Goal: Task Accomplishment & Management: Complete application form

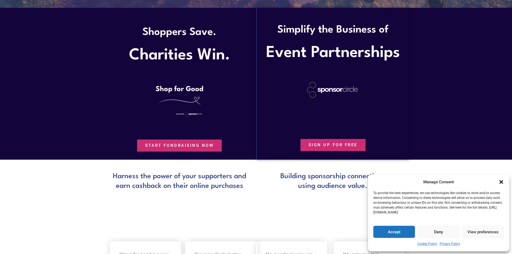
scroll to position [269, 0]
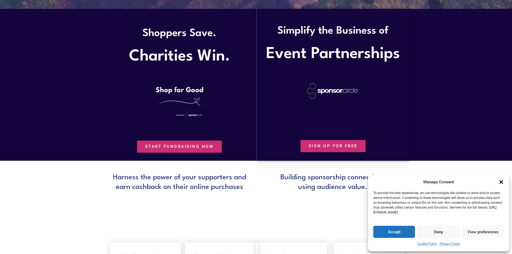
click at [332, 143] on link "SIGN UP FOR FREE" at bounding box center [332, 146] width 65 height 12
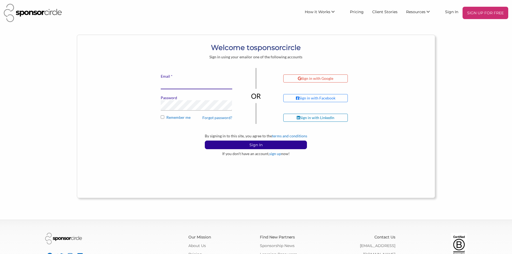
click at [213, 82] on input "* Email" at bounding box center [196, 84] width 71 height 10
click at [179, 84] on input "* Email" at bounding box center [196, 84] width 71 height 10
click at [274, 155] on link "sign up" at bounding box center [275, 153] width 12 height 5
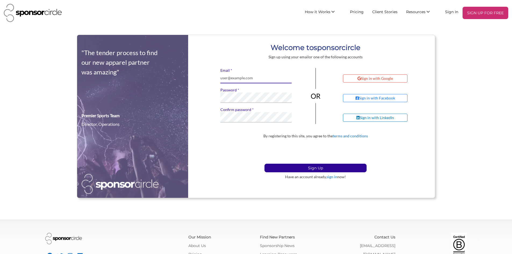
click at [233, 80] on input "* Email" at bounding box center [255, 78] width 71 height 10
type input "BLACKFIELDTRIPS@GMAIL.COM"
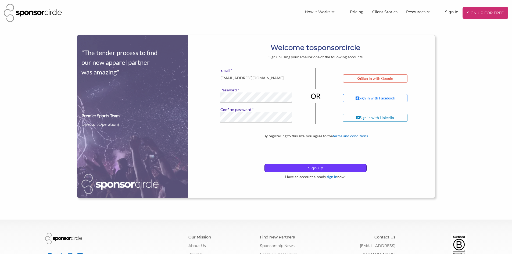
click at [285, 166] on p "Sign Up" at bounding box center [316, 168] width 102 height 8
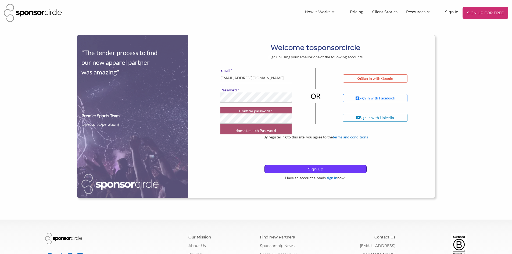
click at [281, 168] on p "Sign Up" at bounding box center [316, 169] width 102 height 8
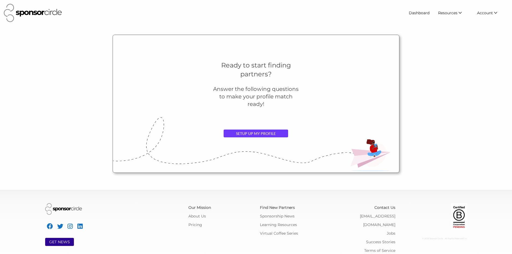
click at [266, 134] on link "SETUP UP MY PROFILE" at bounding box center [256, 134] width 64 height 8
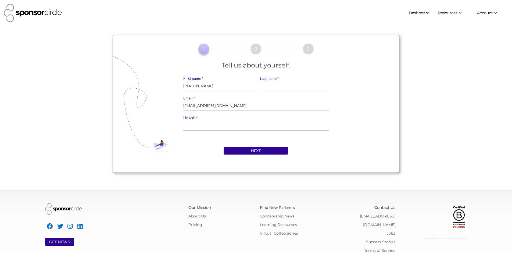
type input "[PERSON_NAME]"
click at [235, 149] on input "NEXT" at bounding box center [256, 151] width 64 height 8
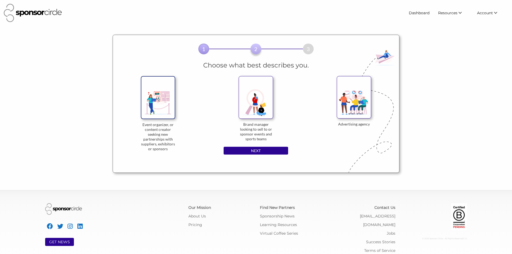
click at [170, 104] on img at bounding box center [158, 97] width 34 height 43
click at [0, 0] on input "Event organizer, or content creator seeking new partnerships with suppliers, ex…" at bounding box center [0, 0] width 0 height 0
click at [267, 149] on input "NEXT" at bounding box center [256, 151] width 64 height 8
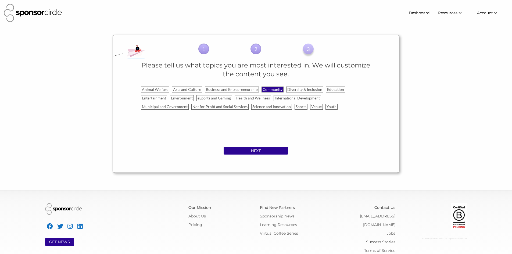
click at [279, 89] on label "Community" at bounding box center [272, 90] width 22 height 6
click at [0, 0] on input "Community" at bounding box center [0, 0] width 0 height 0
click at [286, 89] on label "Diversity & Inclusion" at bounding box center [304, 90] width 37 height 6
click at [0, 0] on input "Diversity & Inclusion" at bounding box center [0, 0] width 0 height 0
click at [165, 98] on label "Entertainment" at bounding box center [154, 98] width 26 height 6
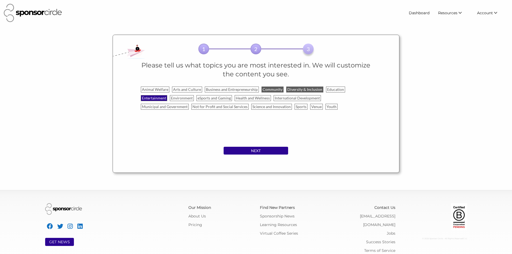
click at [0, 0] on input "Entertainment" at bounding box center [0, 0] width 0 height 0
click at [252, 99] on label "Health and Wellness" at bounding box center [253, 98] width 36 height 6
click at [0, 0] on input "Health and Wellness" at bounding box center [0, 0] width 0 height 0
click at [172, 88] on label "Arts and Culture" at bounding box center [187, 90] width 30 height 6
click at [0, 0] on input "Arts and Culture" at bounding box center [0, 0] width 0 height 0
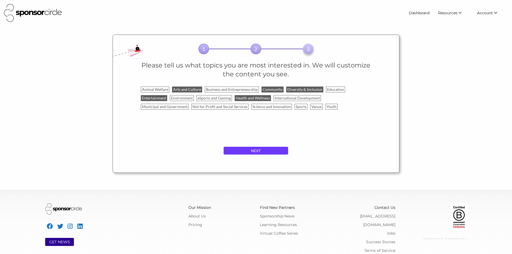
click at [233, 147] on input "NEXT" at bounding box center [256, 151] width 64 height 8
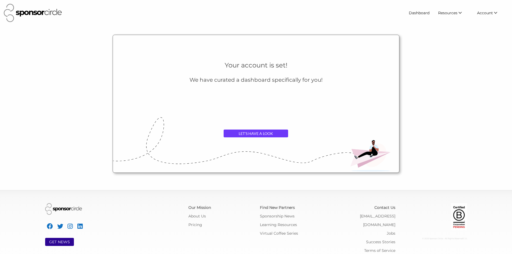
click at [245, 131] on link "LET'S HAVE A LOOK" at bounding box center [256, 134] width 64 height 8
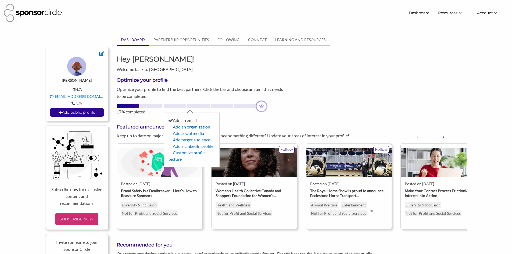
click at [191, 128] on link "Add an organization" at bounding box center [191, 126] width 37 height 5
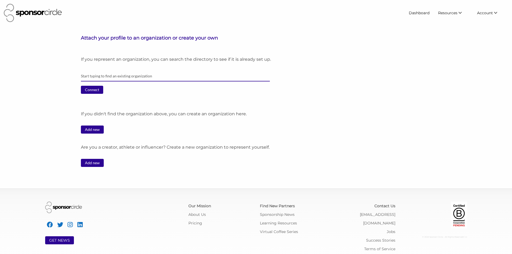
click at [125, 76] on input "text" at bounding box center [175, 76] width 189 height 10
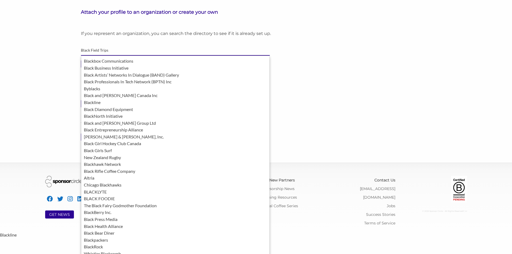
type input "Black Field Trips"
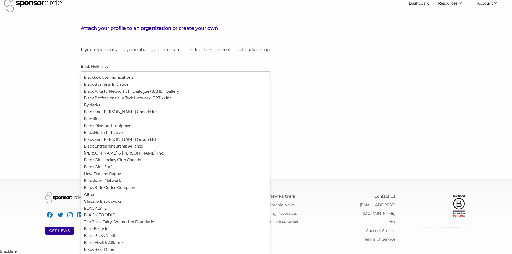
click at [318, 97] on div "If you represent an organization, you can search the directory to see if it is …" at bounding box center [274, 104] width 386 height 115
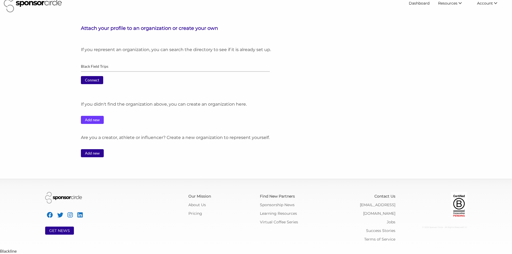
click at [94, 119] on link "Add new" at bounding box center [92, 120] width 23 height 8
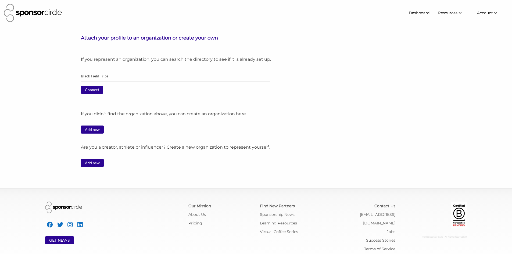
scroll to position [3, 0]
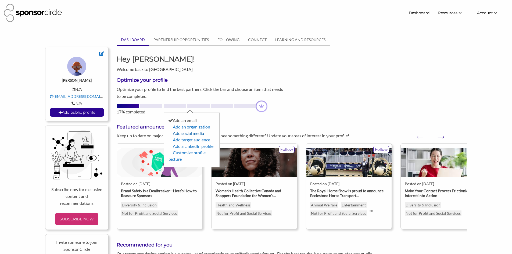
click at [191, 132] on link "Add social media" at bounding box center [188, 133] width 31 height 5
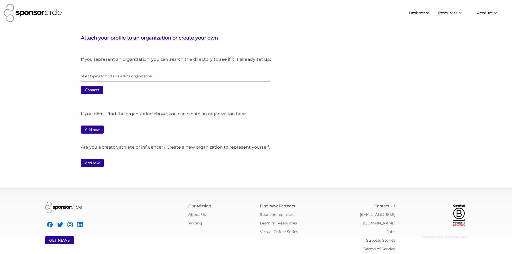
click at [95, 75] on input "text" at bounding box center [175, 76] width 189 height 10
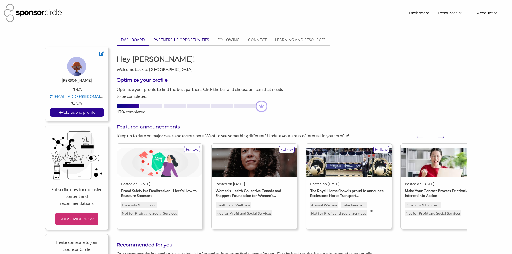
click at [179, 40] on link "PARTNERSHIP OPPORTUNITIES" at bounding box center [181, 40] width 64 height 10
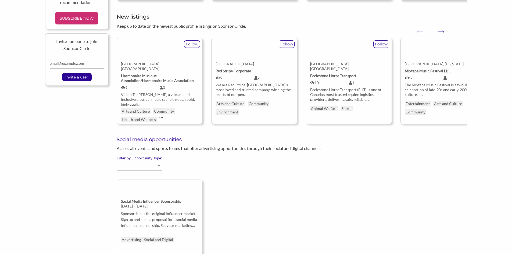
scroll to position [176, 0]
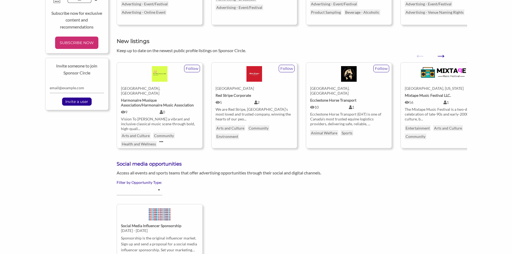
click at [441, 56] on button "Next" at bounding box center [437, 52] width 5 height 5
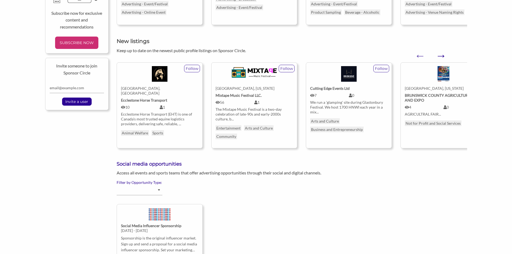
click at [441, 56] on button "Next" at bounding box center [437, 52] width 5 height 5
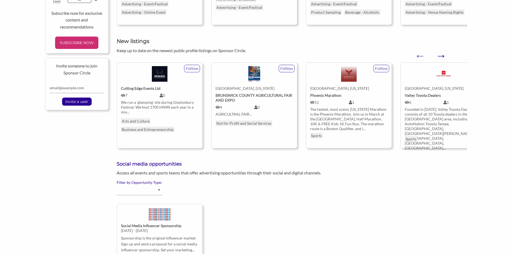
click at [441, 56] on button "Next" at bounding box center [437, 52] width 5 height 5
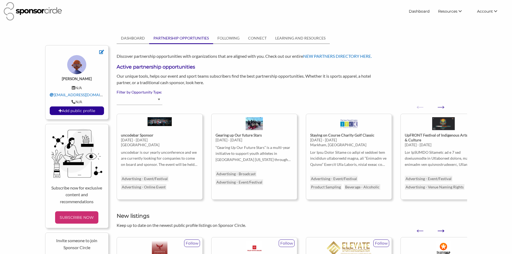
scroll to position [0, 0]
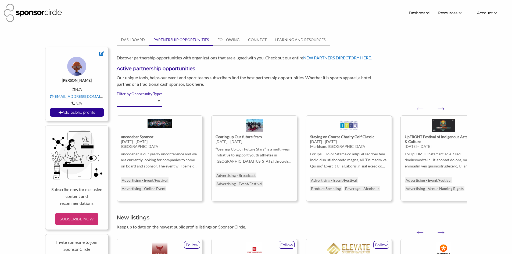
click at [160, 100] on select "Advertising - Event/Festival Advertising - Influencer (Athlete, Celebrity) Adve…" at bounding box center [140, 101] width 46 height 10
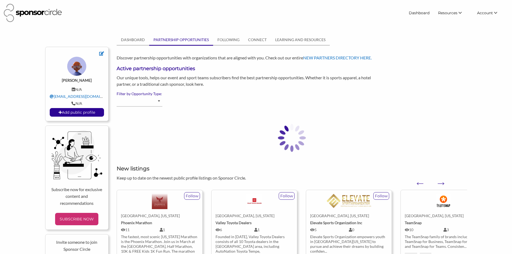
select select "Advertising - Event/Festival"
click at [158, 103] on select "Advertising - Event/Festival Advertising - Influencer (Athlete, Celebrity) Adve…" at bounding box center [140, 101] width 46 height 10
select select "Advertising - Event/Festival"
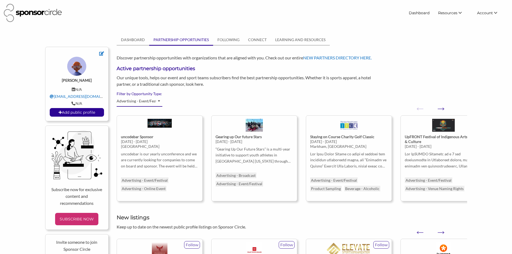
click at [158, 103] on select "Advertising - Event/Festival Advertising - Influencer (Athlete, Celebrity) Adve…" at bounding box center [140, 101] width 46 height 10
select select "In kind services"
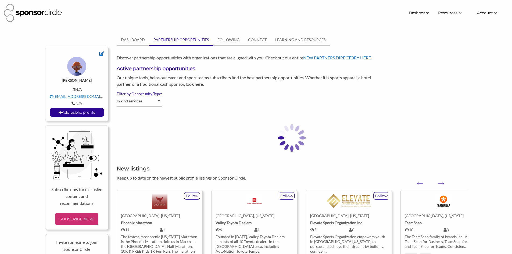
select select "In kind services"
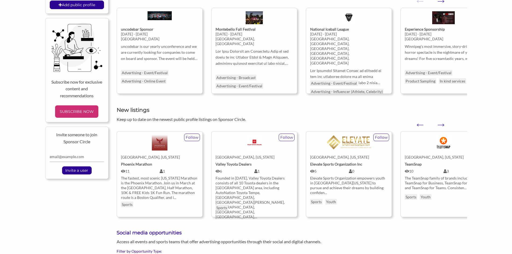
scroll to position [134, 0]
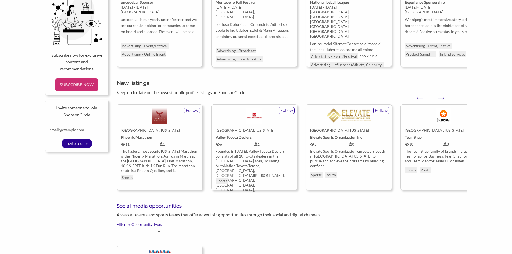
click at [435, 211] on div "Social media opportunities" at bounding box center [292, 207] width 358 height 9
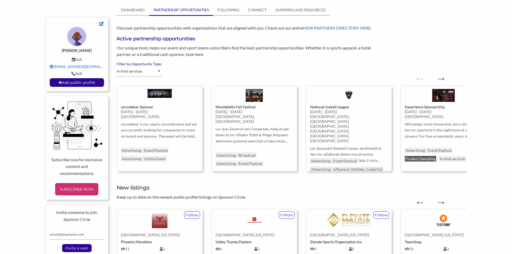
scroll to position [27, 0]
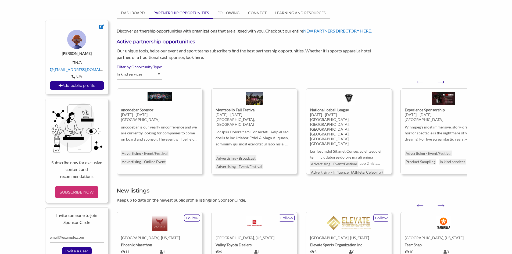
click at [441, 81] on button "Next" at bounding box center [437, 78] width 5 height 5
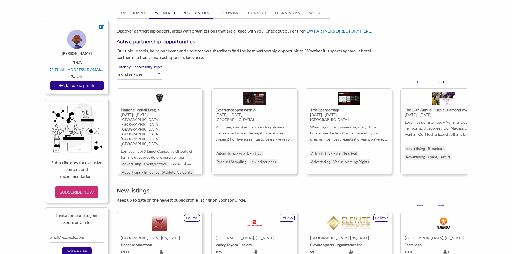
click at [441, 81] on button "Next" at bounding box center [437, 78] width 5 height 5
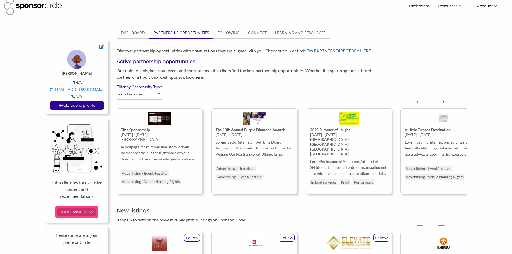
scroll to position [0, 0]
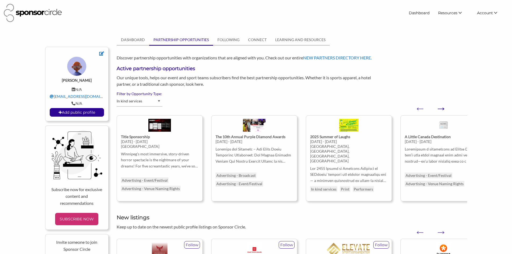
click at [441, 108] on button "Next" at bounding box center [437, 105] width 5 height 5
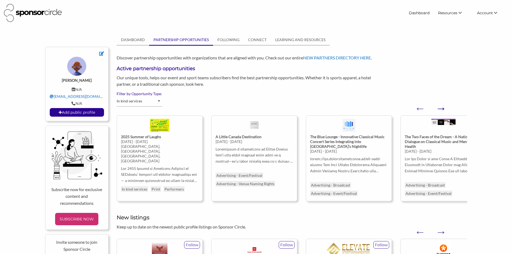
click at [441, 108] on button "Next" at bounding box center [437, 105] width 5 height 5
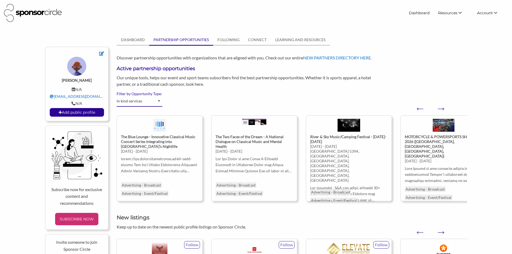
click at [135, 102] on select "Advertising - Event/Festival Advertising - Influencer (Athlete, Celebrity) Adve…" at bounding box center [140, 101] width 46 height 10
select select "Beverage - Alcoholic"
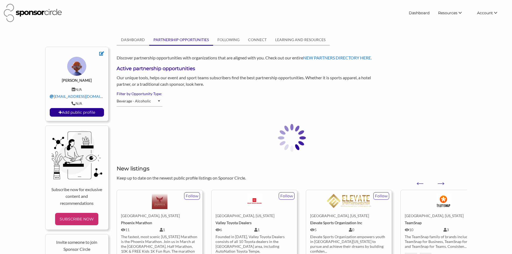
select select "Beverage - Alcoholic"
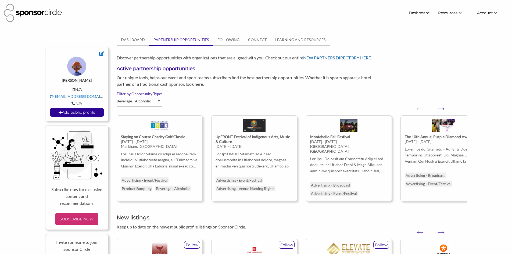
click at [369, 58] on link "NEW PARTNERS DIRECTORY HERE." at bounding box center [337, 57] width 69 height 5
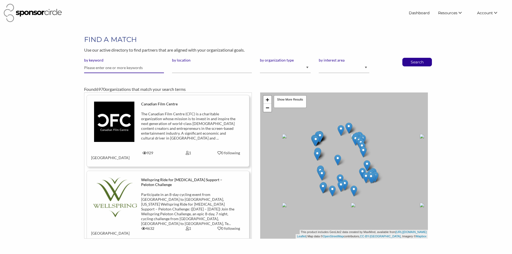
click at [111, 71] on input "text" at bounding box center [124, 68] width 80 height 10
click at [301, 67] on select "I am an event organizer seeking new partnerships with suppliers, exhibitors or …" at bounding box center [285, 68] width 51 height 10
click at [339, 68] on select "Animal Welfare Arts and Culture Business and Entrepreneurship Community Diversi…" at bounding box center [344, 68] width 51 height 10
select select "7"
click at [319, 63] on select "Animal Welfare Arts and Culture Business and Entrepreneurship Community Diversi…" at bounding box center [344, 68] width 51 height 10
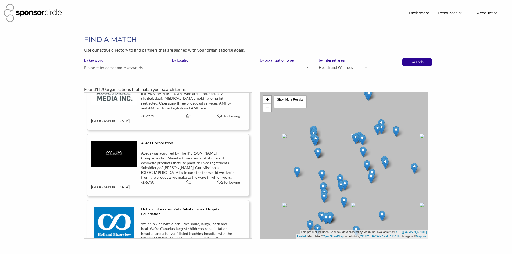
scroll to position [296, 0]
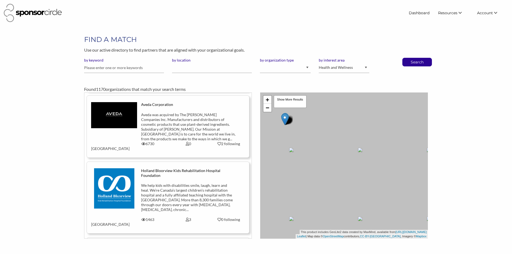
drag, startPoint x: 384, startPoint y: 134, endPoint x: 335, endPoint y: 133, distance: 48.7
click at [335, 133] on div "+ − Leaflet | Map data © OpenStreetMap contributors, CC-BY-SA , Imagery © Mapbo…" at bounding box center [344, 165] width 168 height 146
click at [200, 71] on input "by location" at bounding box center [212, 68] width 80 height 10
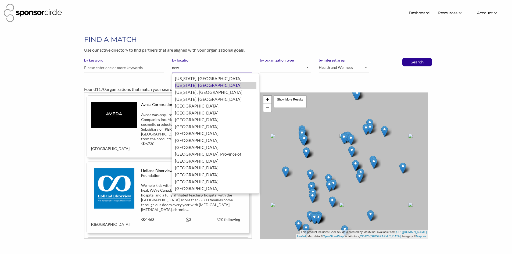
click at [206, 86] on div "New York, United States of America" at bounding box center [215, 85] width 81 height 7
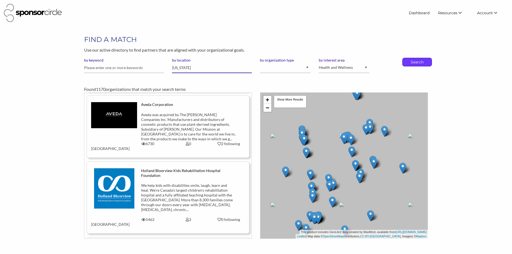
type input "New York"
click at [428, 64] on div "Search" at bounding box center [417, 62] width 30 height 9
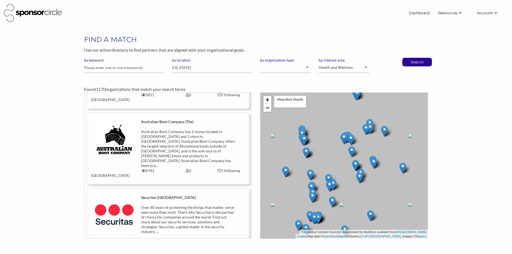
scroll to position [1370, 0]
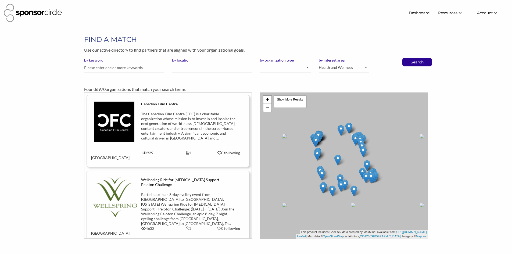
select select "7"
click at [482, 13] on span "Account" at bounding box center [485, 12] width 16 height 5
click at [475, 22] on link "My Account" at bounding box center [481, 23] width 53 height 10
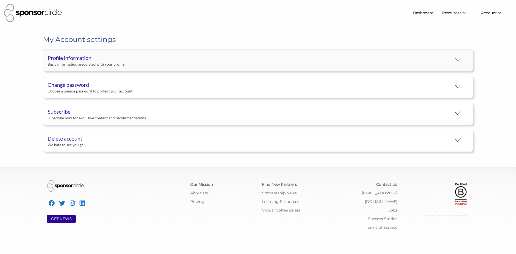
scroll to position [10, 0]
click at [71, 205] on icon at bounding box center [72, 203] width 5 height 6
click at [26, 12] on img at bounding box center [33, 13] width 58 height 18
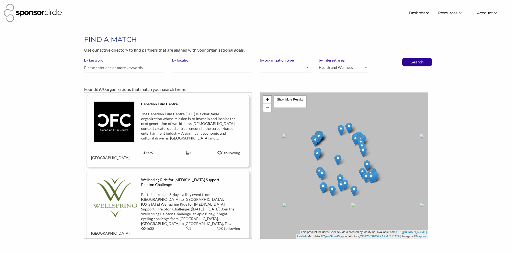
select select "7"
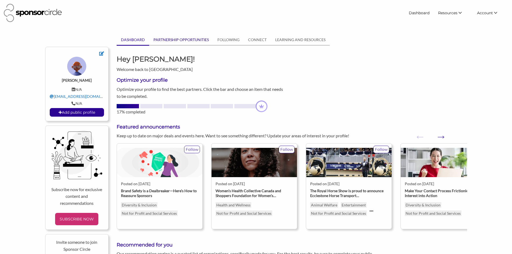
click at [168, 38] on link "PARTNERSHIP OPPORTUNITIES" at bounding box center [181, 40] width 64 height 10
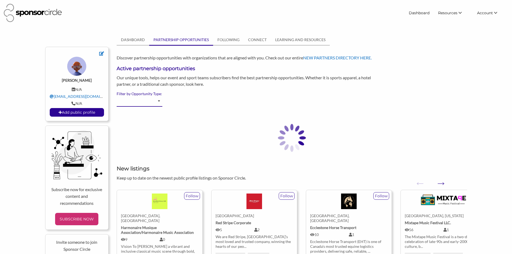
click at [158, 100] on select "Advertising - Event/Festival Advertising - Influencer (Athlete, Celebrity) Adve…" at bounding box center [140, 101] width 46 height 10
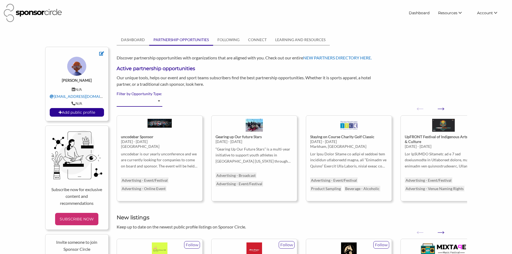
click at [160, 101] on select "Advertising - Event/Festival Advertising - Influencer (Athlete, Celebrity) Adve…" at bounding box center [140, 101] width 46 height 10
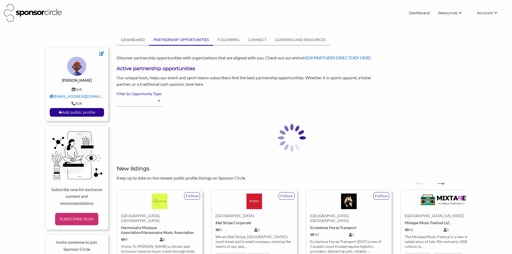
select select "Beverage - Alcoholic"
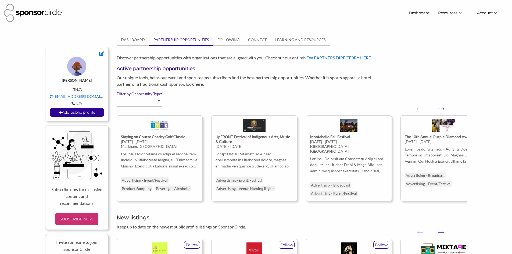
select select "Beverage - Alcoholic"
click at [441, 107] on button "Next" at bounding box center [437, 105] width 5 height 5
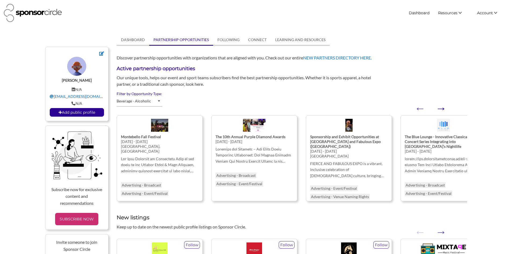
click at [441, 107] on button "Next" at bounding box center [437, 105] width 5 height 5
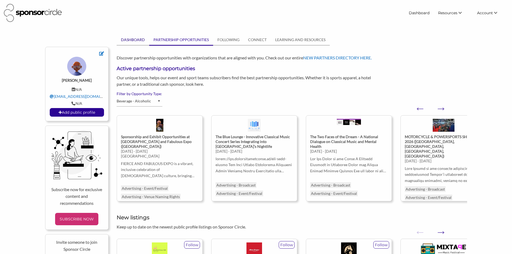
click at [134, 39] on link "DASHBOARD" at bounding box center [133, 40] width 33 height 10
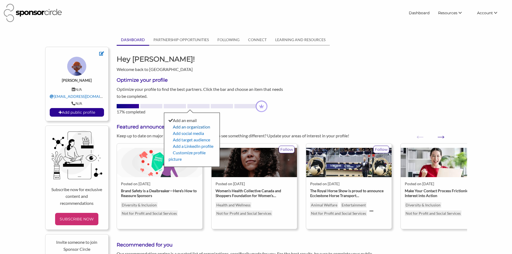
click at [185, 128] on link "Add an organization" at bounding box center [191, 126] width 37 height 5
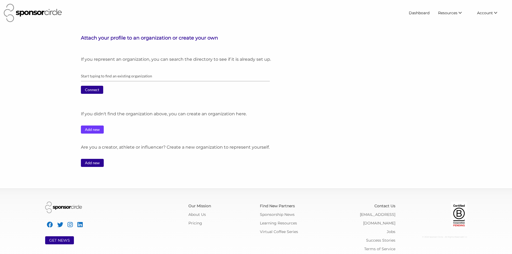
click at [93, 131] on link "Add new" at bounding box center [92, 129] width 23 height 8
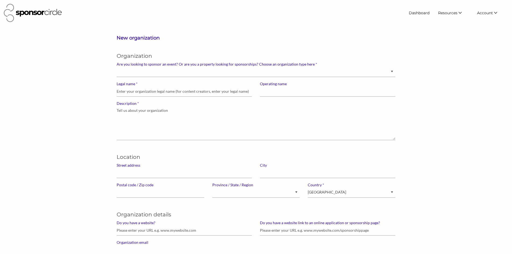
click at [159, 78] on div "* Are you looking to sponsor an event? Or are you a property looking for sponso…" at bounding box center [256, 72] width 279 height 20
click at [227, 71] on select "Brand manager looking to sell to or sponsor events and sports teams Event organ…" at bounding box center [256, 72] width 279 height 10
select select "Property"
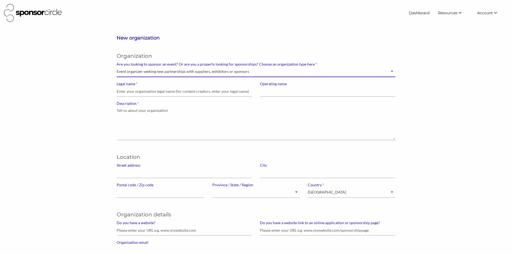
click at [117, 67] on select "Brand manager looking to sell to or sponsor events and sports teams Event organ…" at bounding box center [256, 72] width 279 height 10
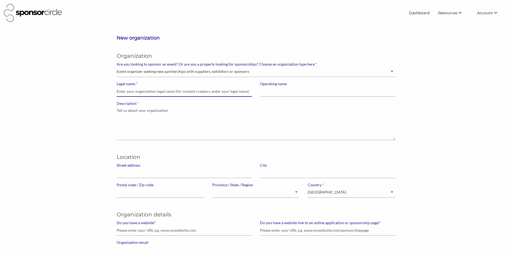
click at [178, 91] on input "* Legal name" at bounding box center [184, 91] width 135 height 10
type input "Black Field Trips"
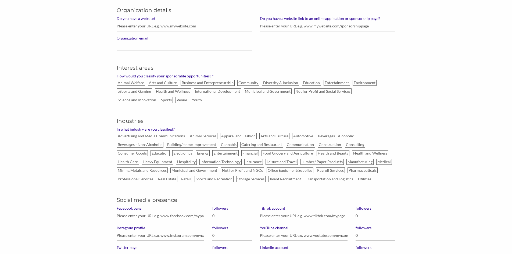
scroll to position [215, 0]
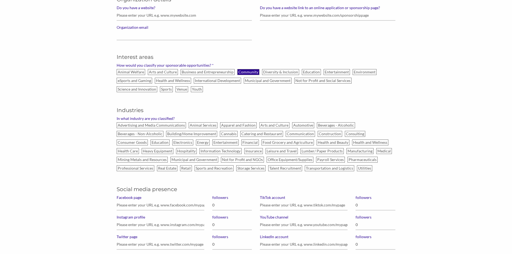
click at [251, 71] on label "Community" at bounding box center [248, 72] width 22 height 6
click at [0, 0] on input "Community" at bounding box center [0, 0] width 0 height 0
click at [271, 71] on label "Diversity & Inclusion" at bounding box center [280, 72] width 37 height 6
click at [0, 0] on input "Diversity & Inclusion" at bounding box center [0, 0] width 0 height 0
click at [334, 72] on label "Entertainment" at bounding box center [337, 72] width 26 height 6
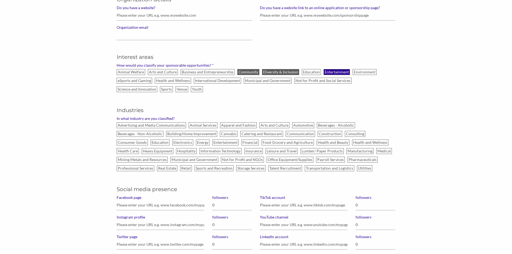
click at [0, 0] on input "Entertainment" at bounding box center [0, 0] width 0 height 0
click at [174, 80] on label "Health and Wellness" at bounding box center [173, 81] width 36 height 6
click at [0, 0] on input "Health and Wellness" at bounding box center [0, 0] width 0 height 0
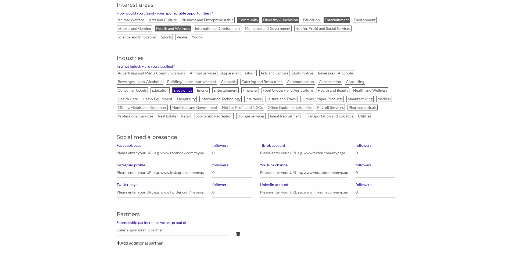
scroll to position [269, 0]
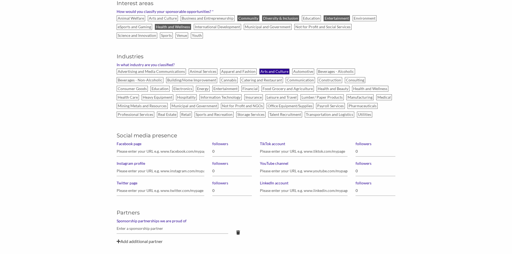
click at [268, 72] on label "Arts and Culture" at bounding box center [274, 72] width 30 height 6
click at [0, 0] on input "Arts and Culture" at bounding box center [0, 0] width 0 height 0
click at [344, 70] on label "Beverages - Alcoholic" at bounding box center [336, 72] width 38 height 6
click at [0, 0] on input "Beverages - Alcoholic" at bounding box center [0, 0] width 0 height 0
click at [141, 79] on label "Beverages - Non-Alcoholic" at bounding box center [140, 80] width 47 height 6
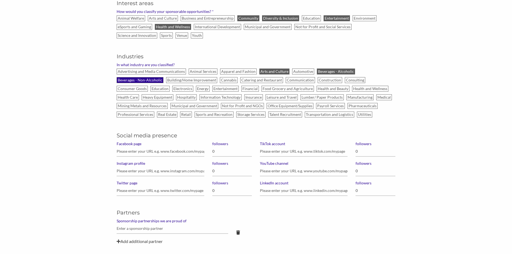
click at [0, 0] on input "Beverages - Non-Alcoholic" at bounding box center [0, 0] width 0 height 0
click at [225, 79] on label "Cannabis" at bounding box center [229, 80] width 18 height 6
click at [0, 0] on input "Cannabis" at bounding box center [0, 0] width 0 height 0
click at [227, 87] on label "Entertainment" at bounding box center [225, 89] width 26 height 6
click at [0, 0] on input "Entertainment" at bounding box center [0, 0] width 0 height 0
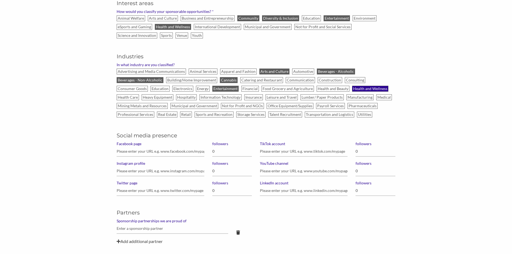
click at [364, 89] on label "Health and Wellness" at bounding box center [370, 89] width 36 height 6
click at [0, 0] on input "Health and Wellness" at bounding box center [0, 0] width 0 height 0
click at [295, 95] on label "Leisure and Travel" at bounding box center [281, 97] width 32 height 6
click at [0, 0] on input "Leisure and Travel" at bounding box center [0, 0] width 0 height 0
click at [332, 117] on label "Transportation and Logistics" at bounding box center [329, 115] width 49 height 6
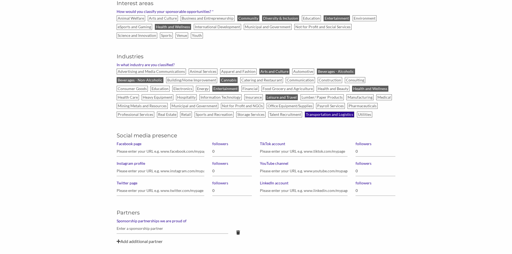
click at [0, 0] on input "Transportation and Logistics" at bounding box center [0, 0] width 0 height 0
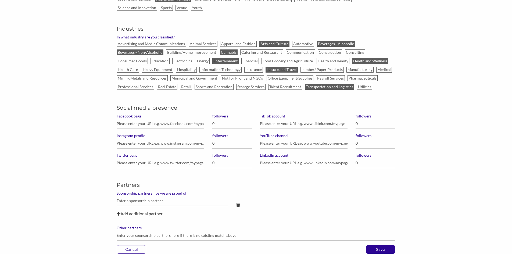
scroll to position [349, 0]
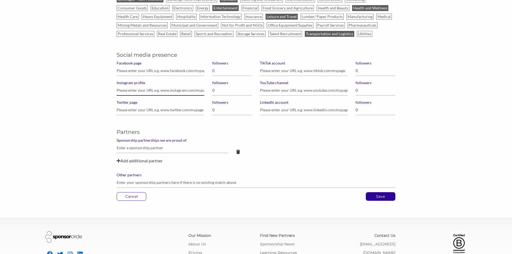
click at [160, 92] on input "Instagram profile" at bounding box center [161, 90] width 88 height 10
drag, startPoint x: 116, startPoint y: 89, endPoint x: 117, endPoint y: 95, distance: 5.4
click at [116, 90] on div "Facebook page Instagram profile instagram.com/blackfieldtrips Twitter page" at bounding box center [161, 90] width 96 height 59
click at [117, 91] on input "instagram.com/blackfieldtrips" at bounding box center [161, 90] width 88 height 10
type input "www.instagram.com/blackfieldtrips"
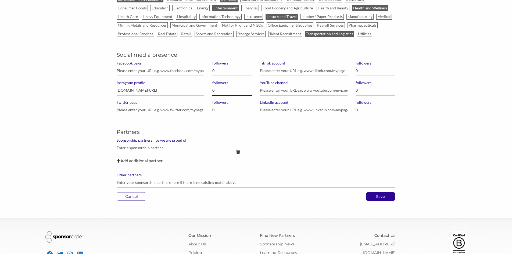
click at [221, 89] on input "0" at bounding box center [232, 90] width 40 height 10
type input "1,125"
click at [327, 72] on input "TikTok account" at bounding box center [304, 71] width 88 height 10
type input "www.tiktok.com/blackfieldtrips"
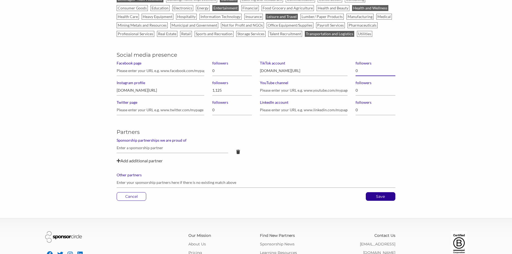
click at [363, 73] on input "0" at bounding box center [376, 71] width 40 height 10
type input "350"
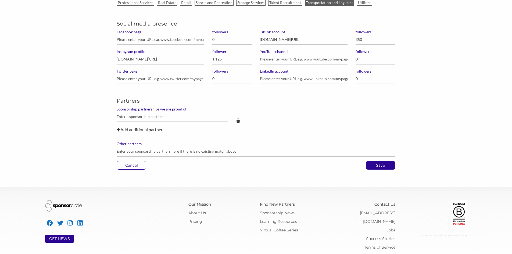
scroll to position [382, 0]
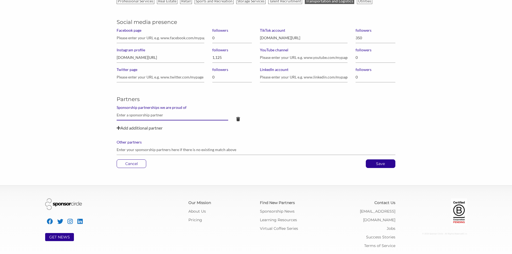
click at [181, 118] on input "text" at bounding box center [172, 115] width 111 height 10
type input "e"
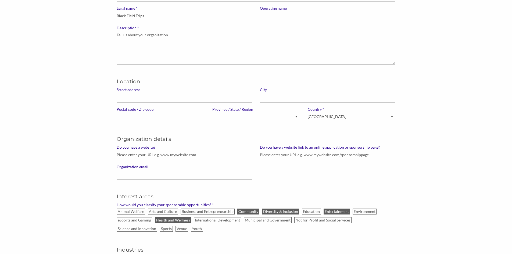
scroll to position [33, 0]
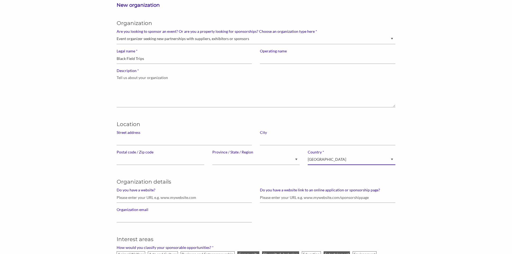
click at [371, 161] on select "Canada United States of America --------------- Afghanistan Åland Islands Alban…" at bounding box center [352, 160] width 88 height 10
select select "United States of America"
click at [308, 155] on select "Canada United States of America --------------- Afghanistan Åland Islands Alban…" at bounding box center [352, 160] width 88 height 10
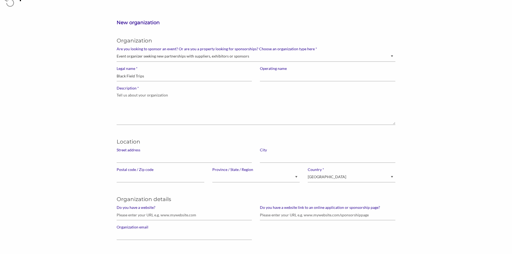
scroll to position [6, 0]
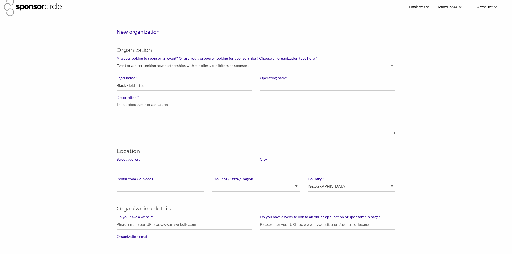
paste textarea "Black Field Trips curates outdoor, wellness, and social experiences designed fo…"
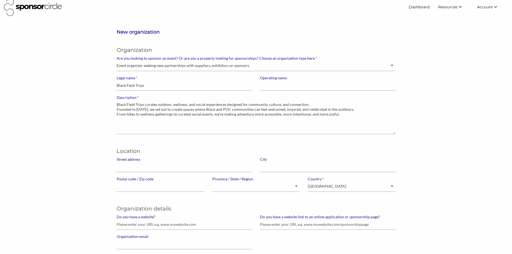
click at [116, 110] on div "* Description Black Field Trips curates outdoor, wellness, and social experienc…" at bounding box center [256, 117] width 287 height 44
click at [117, 109] on textarea "Black Field Trips curates outdoor, wellness, and social experiences designed fo…" at bounding box center [256, 117] width 279 height 34
click at [116, 114] on div "* Description Black Field Trips curates outdoor, wellness, and social experienc…" at bounding box center [256, 117] width 287 height 44
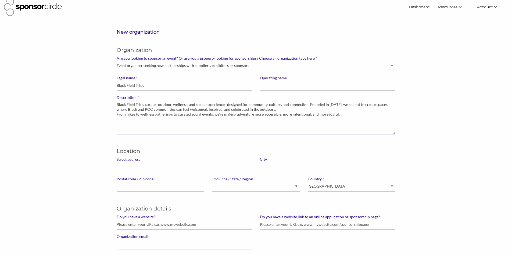
click at [118, 116] on textarea "Black Field Trips curates outdoor, wellness, and social experiences designed fo…" at bounding box center [256, 117] width 279 height 34
click at [225, 113] on textarea "Black Field Trips curates outdoor, wellness, and social experiences designed fo…" at bounding box center [256, 117] width 279 height 34
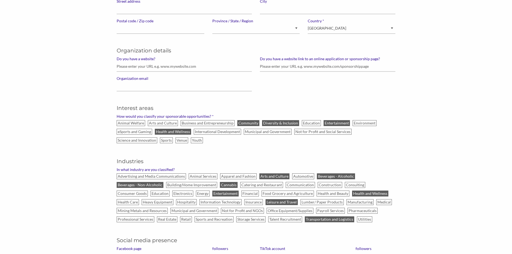
scroll to position [167, 0]
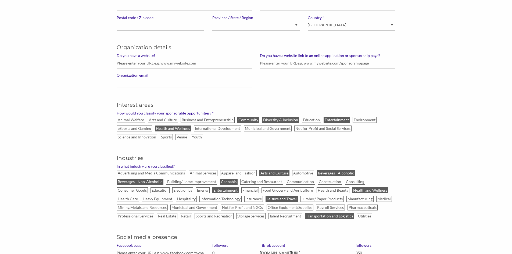
type textarea "Black Field Trips curates outdoor, wellness, and social experiences designed fo…"
click at [212, 83] on input "Organization email" at bounding box center [184, 83] width 135 height 10
type input "blackfieldtrips@gmail.com"
click at [468, 89] on div "New organization Organization * Are you looking to sponsor an event? Or are you…" at bounding box center [256, 125] width 430 height 515
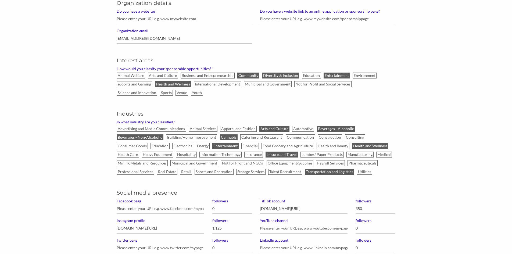
scroll to position [221, 0]
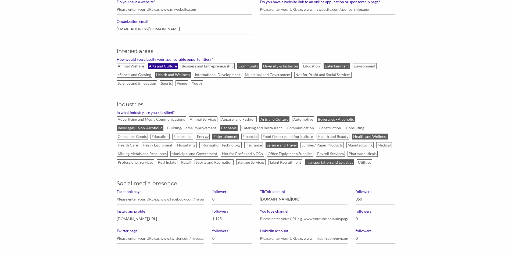
click at [159, 64] on label "Arts and Culture" at bounding box center [163, 66] width 30 height 6
click at [0, 0] on input "Arts and Culture" at bounding box center [0, 0] width 0 height 0
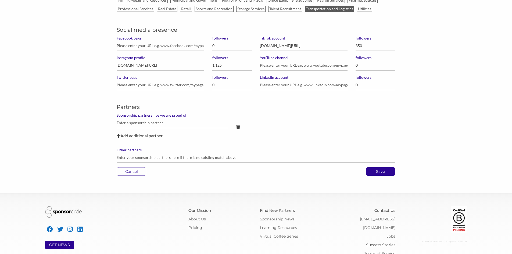
scroll to position [389, 0]
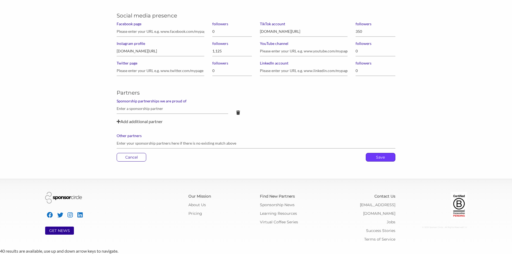
click at [386, 155] on p "Save" at bounding box center [380, 157] width 29 height 8
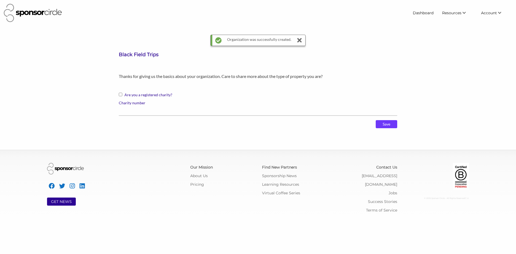
click at [397, 124] on input "Save" at bounding box center [386, 124] width 21 height 8
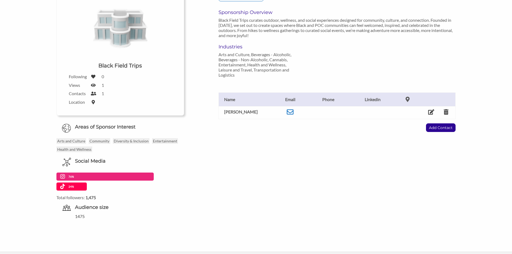
scroll to position [107, 0]
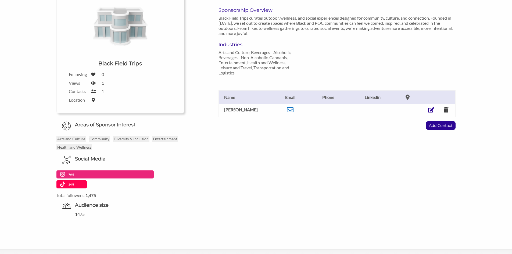
click at [431, 109] on icon at bounding box center [431, 109] width 6 height 5
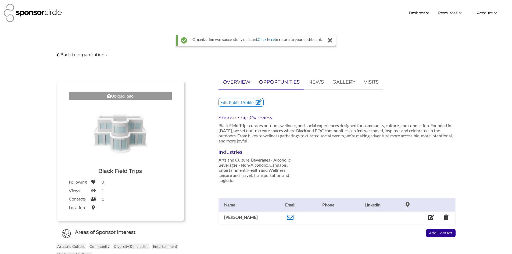
click at [289, 85] on p "OPPORTUNITIES" at bounding box center [279, 82] width 41 height 8
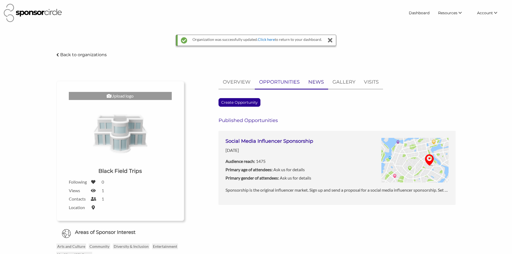
click at [319, 76] on link "NEWS" at bounding box center [316, 82] width 24 height 13
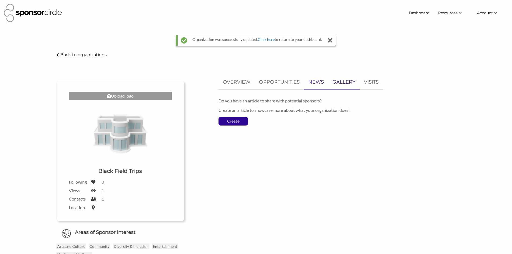
click at [354, 84] on p "GALLERY" at bounding box center [343, 82] width 23 height 8
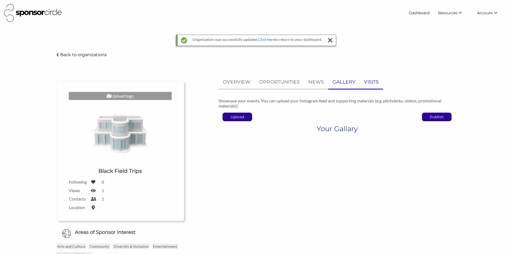
click at [367, 82] on p "VISITS" at bounding box center [371, 82] width 15 height 8
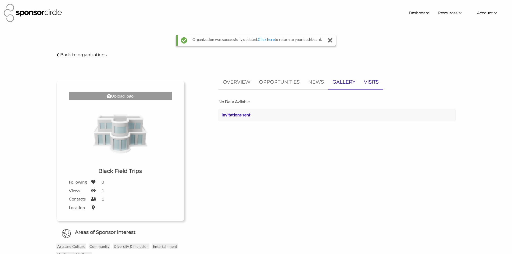
click at [342, 82] on p "GALLERY" at bounding box center [343, 82] width 23 height 8
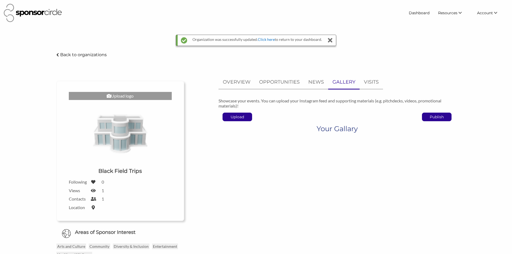
click at [94, 54] on p "Back to organizations" at bounding box center [83, 54] width 46 height 5
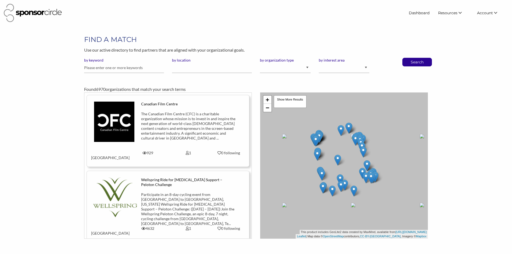
click at [42, 16] on img at bounding box center [33, 13] width 58 height 18
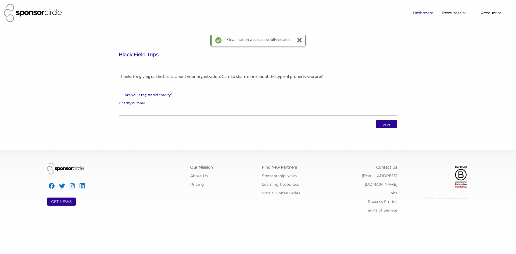
click at [430, 15] on link "Dashboard" at bounding box center [422, 13] width 29 height 10
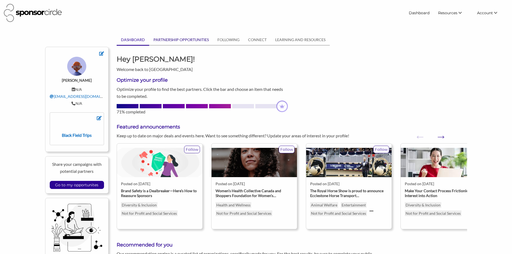
click at [194, 38] on link "PARTNERSHIP OPPORTUNITIES" at bounding box center [181, 40] width 64 height 10
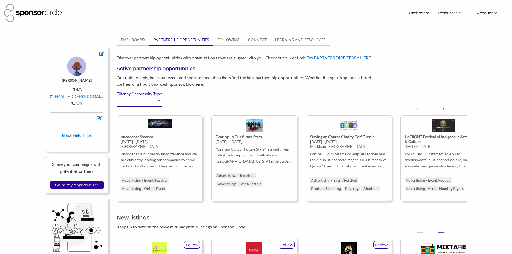
click at [158, 102] on select "Advertising - Event/Festival Advertising - Influencer (Athlete, Celebrity) Adve…" at bounding box center [140, 101] width 46 height 10
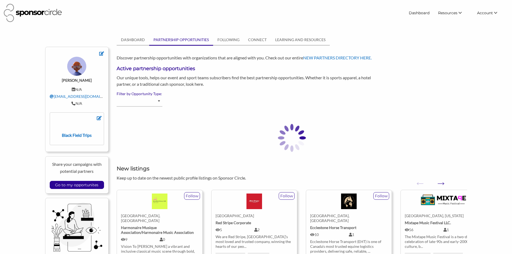
select select "Beverage - Alcoholic"
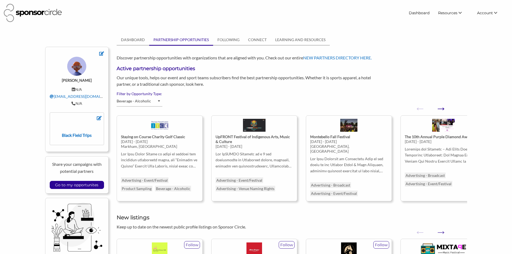
click at [441, 108] on button "Next" at bounding box center [437, 105] width 5 height 5
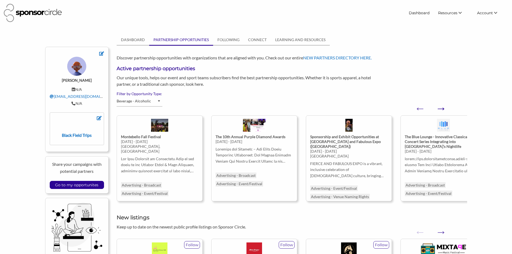
click at [441, 108] on button "Next" at bounding box center [437, 105] width 5 height 5
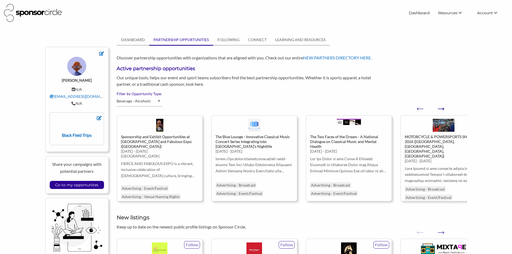
click at [441, 108] on button "Next" at bounding box center [437, 105] width 5 height 5
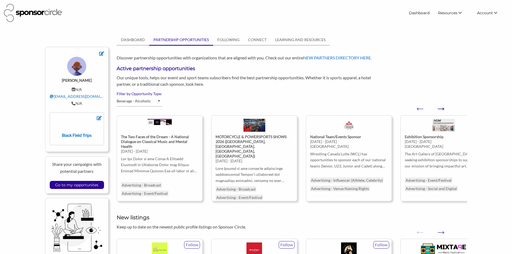
click at [441, 108] on button "Next" at bounding box center [437, 105] width 5 height 5
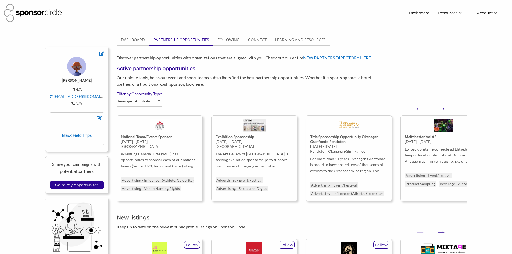
click at [441, 108] on button "Next" at bounding box center [437, 105] width 5 height 5
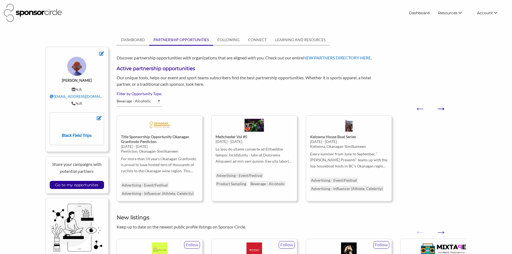
click at [441, 108] on button "Next" at bounding box center [437, 105] width 5 height 5
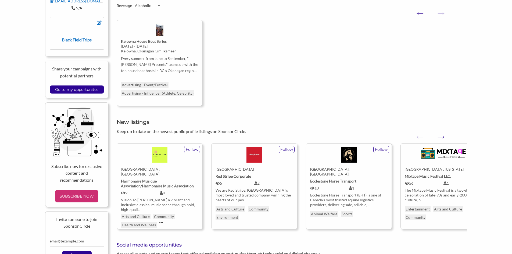
scroll to position [107, 0]
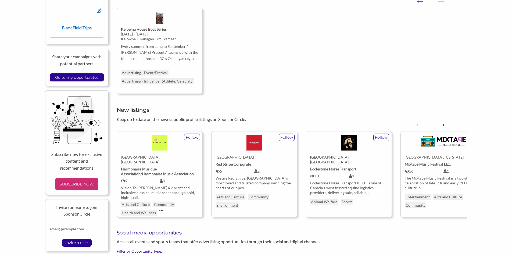
click at [441, 123] on button "Next" at bounding box center [437, 121] width 5 height 5
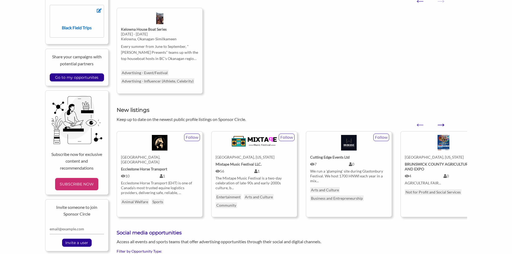
click at [441, 123] on button "Next" at bounding box center [437, 121] width 5 height 5
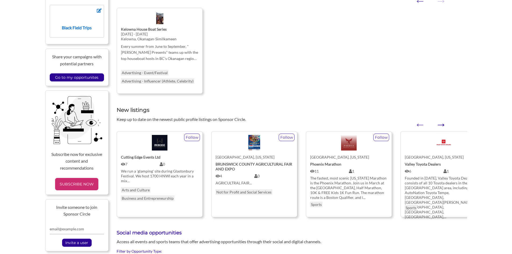
click at [441, 123] on button "Next" at bounding box center [437, 121] width 5 height 5
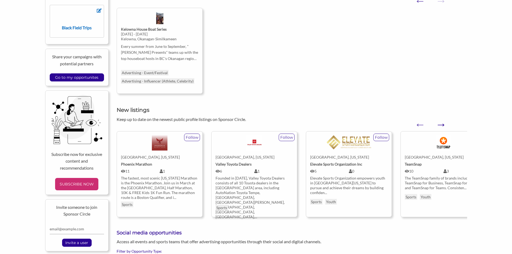
click at [441, 123] on button "Next" at bounding box center [437, 121] width 5 height 5
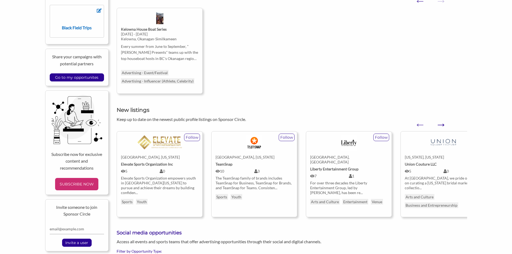
click at [441, 123] on button "Next" at bounding box center [437, 121] width 5 height 5
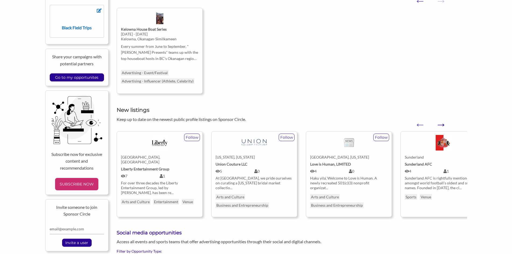
click at [441, 123] on button "Next" at bounding box center [437, 121] width 5 height 5
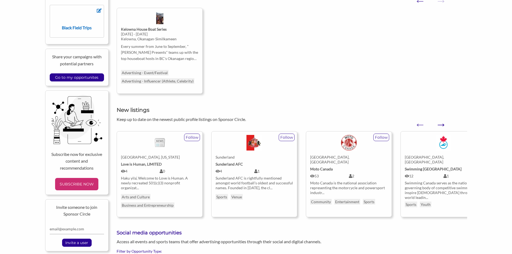
click at [441, 123] on button "Next" at bounding box center [437, 121] width 5 height 5
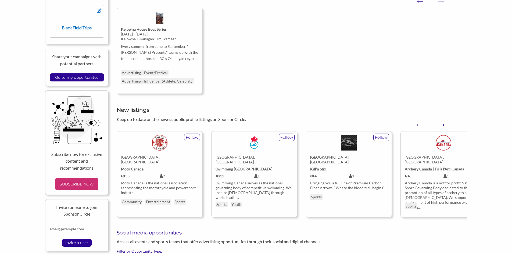
click at [441, 123] on button "Next" at bounding box center [437, 121] width 5 height 5
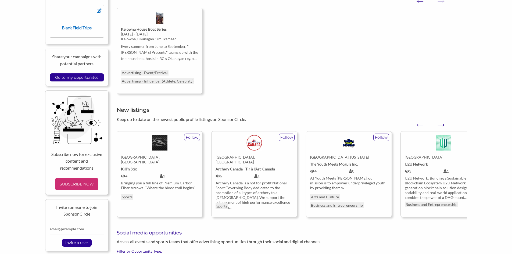
click at [441, 123] on button "Next" at bounding box center [437, 121] width 5 height 5
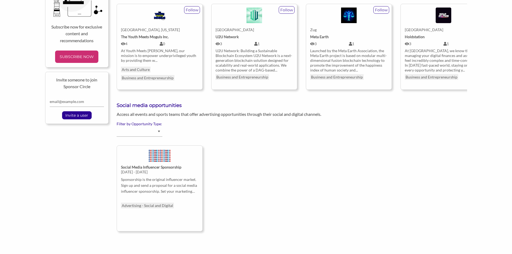
scroll to position [242, 0]
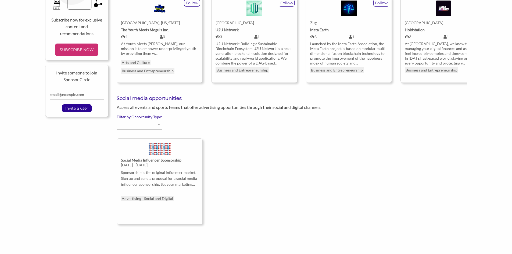
drag, startPoint x: 116, startPoint y: 120, endPoint x: 123, endPoint y: 124, distance: 7.3
click at [116, 120] on div "DASHBOARD PARTNERSHIP OPPORTUNITIES FOLLOWING CONNECT LEARNING AND RESOURCES MY…" at bounding box center [292, 15] width 358 height 444
click at [123, 124] on select "Advertising - Event/Festival Advertising - Influencer (Athlete, Celebrity) Adve…" at bounding box center [140, 124] width 46 height 10
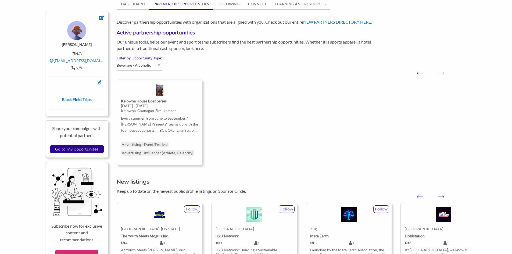
scroll to position [107, 0]
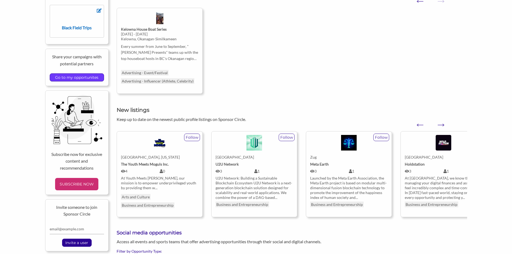
click at [77, 78] on input "Go to my opportunites" at bounding box center [76, 78] width 49 height 8
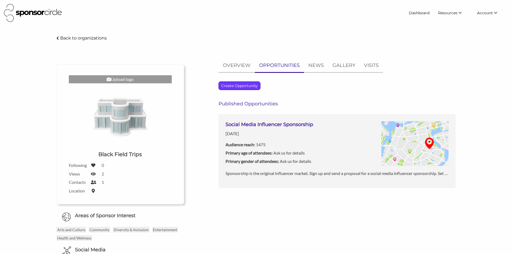
click at [243, 88] on p "Create Opportunity" at bounding box center [239, 86] width 41 height 8
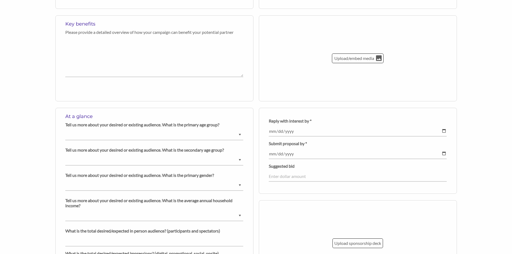
scroll to position [242, 0]
